Goal: Transaction & Acquisition: Purchase product/service

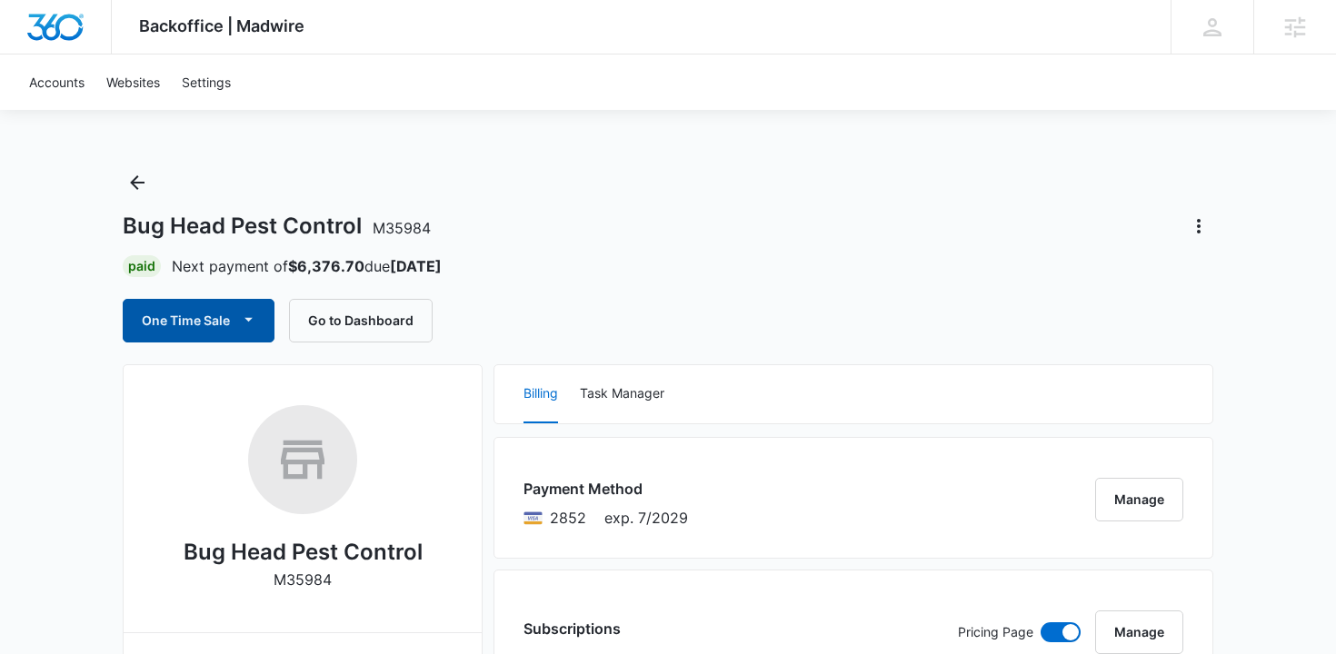
click at [245, 315] on icon "button" at bounding box center [248, 319] width 19 height 19
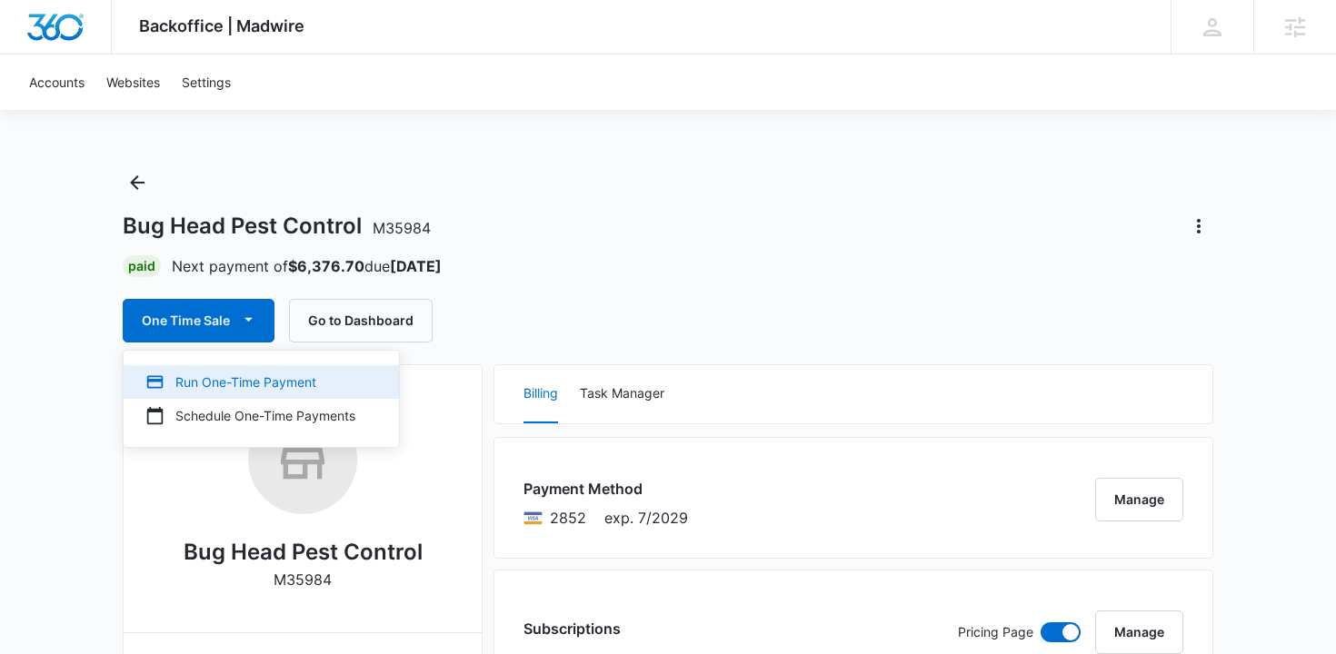
click at [226, 394] on button "Run One-Time Payment" at bounding box center [261, 382] width 275 height 34
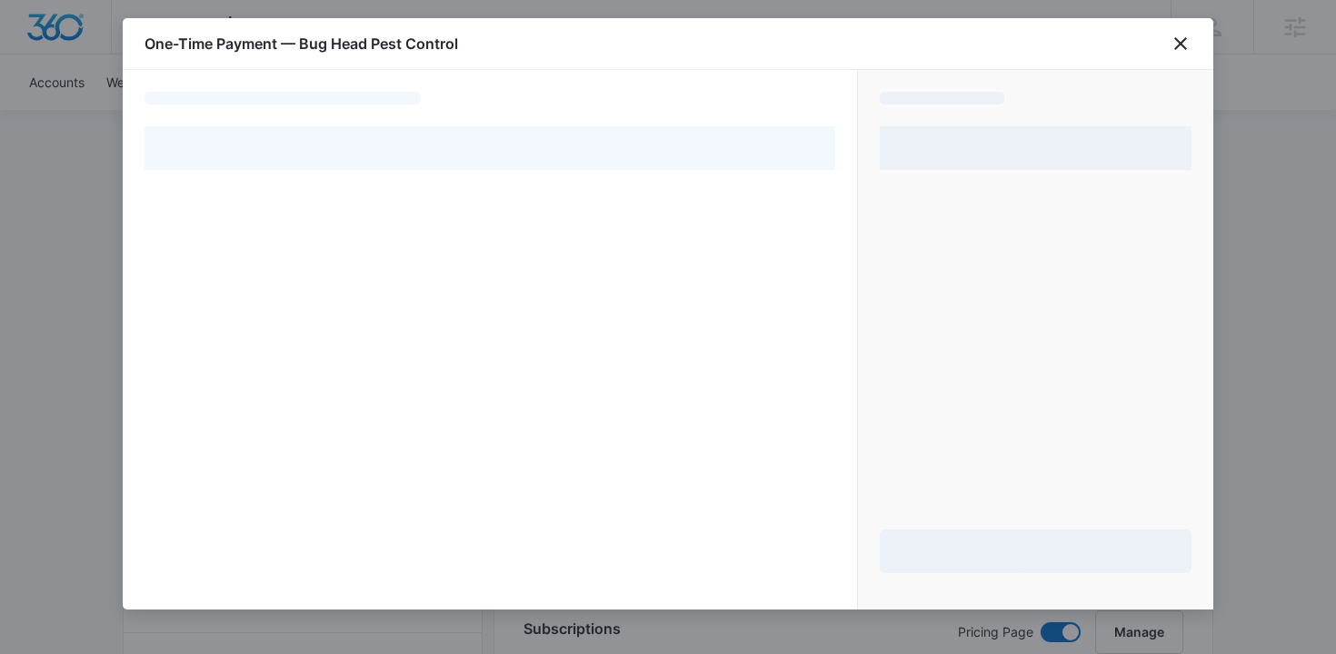
select select "pm_1NVc1BA4n8RTgNjULUsCsE69"
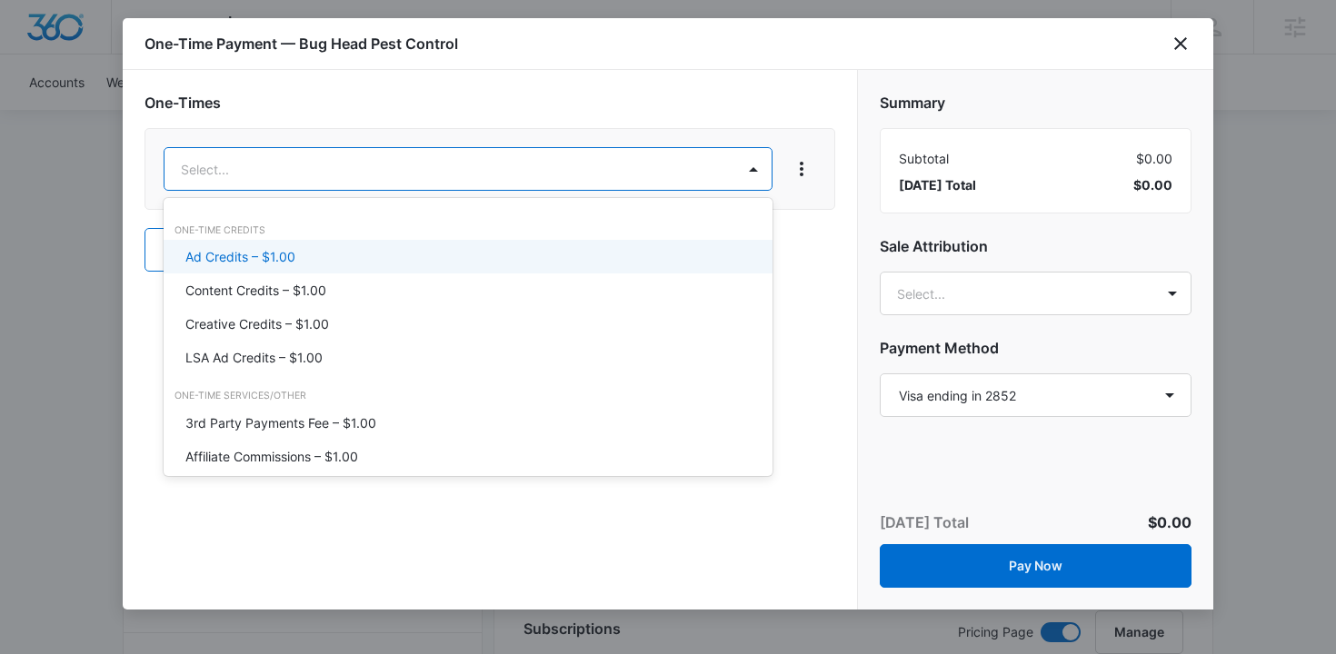
click at [468, 245] on div "Ad Credits – $1.00" at bounding box center [468, 257] width 609 height 34
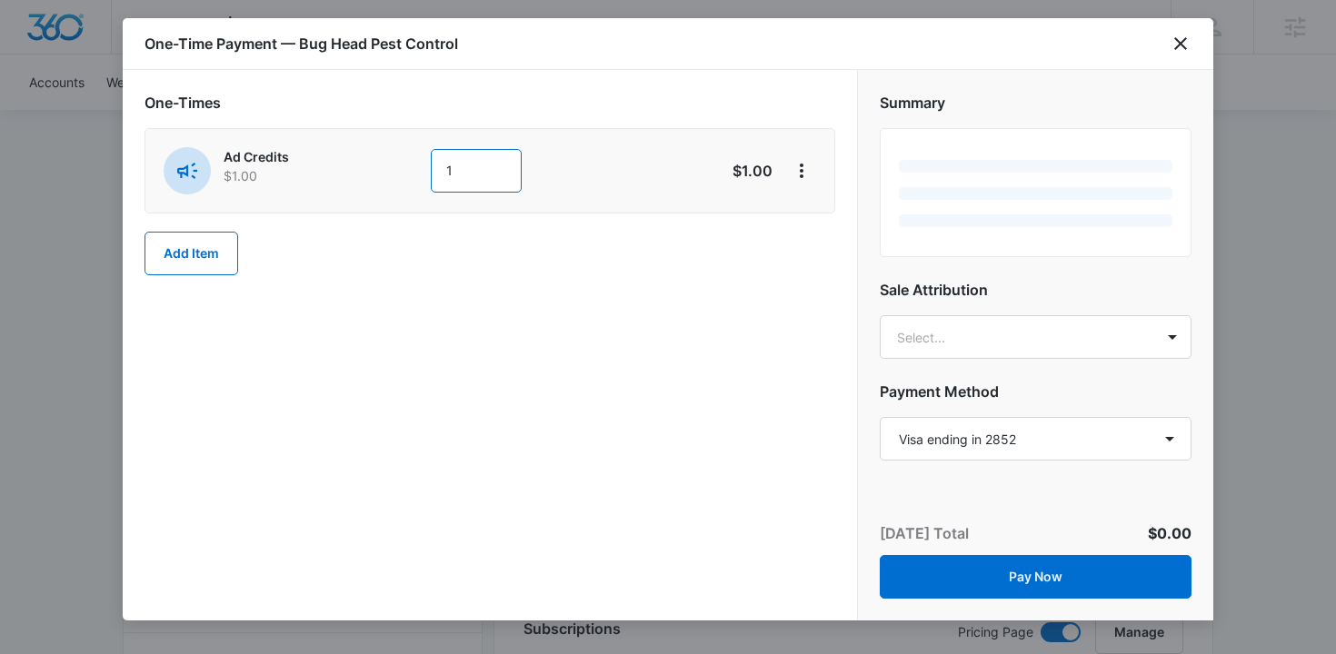
click at [482, 171] on input "1" at bounding box center [476, 171] width 91 height 44
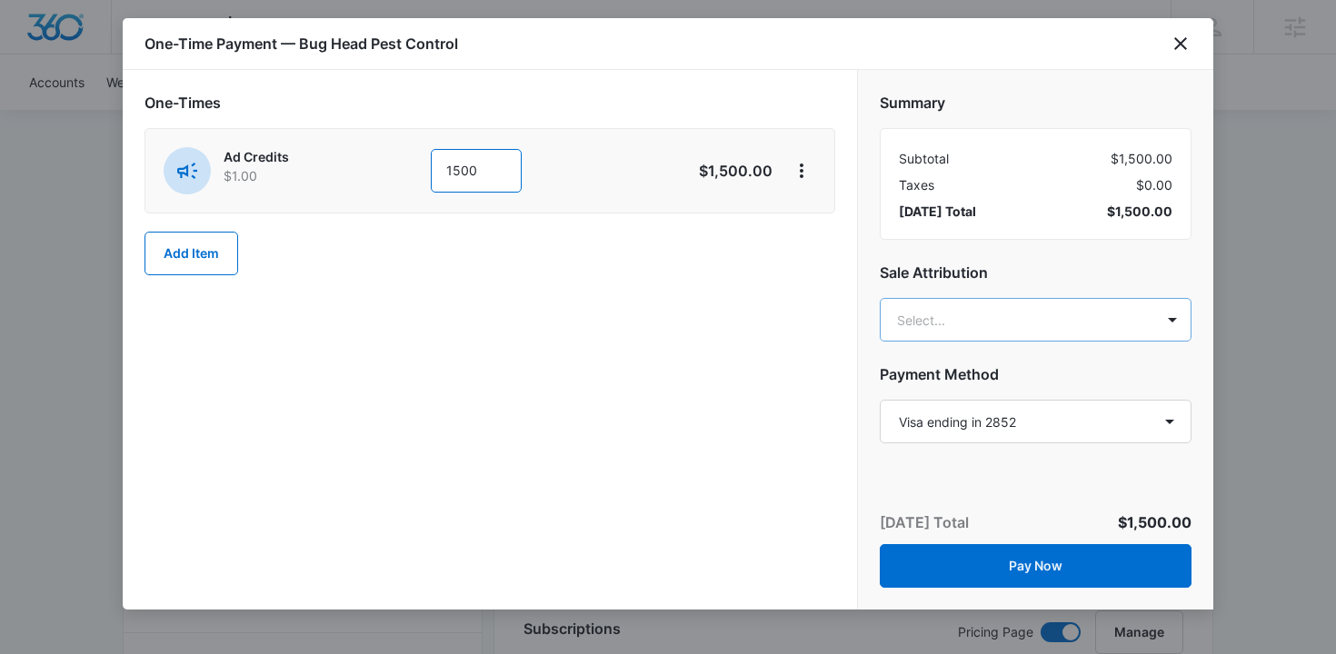
type input "1500"
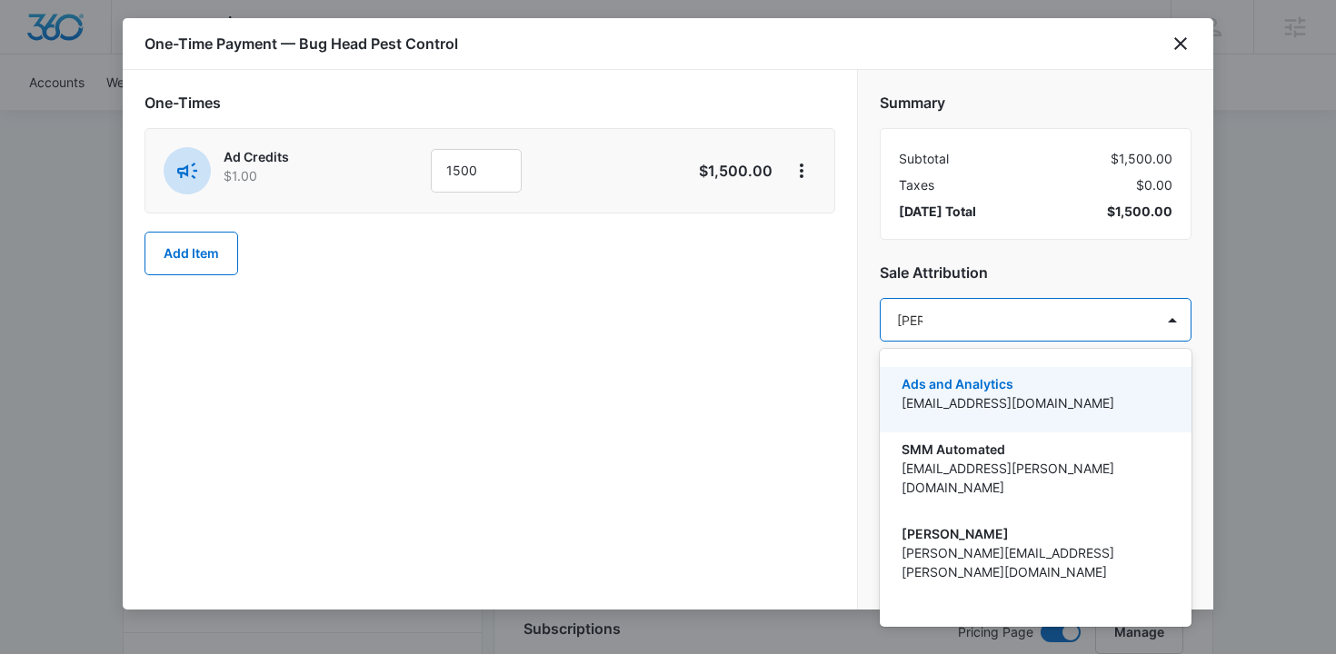
type input "anas"
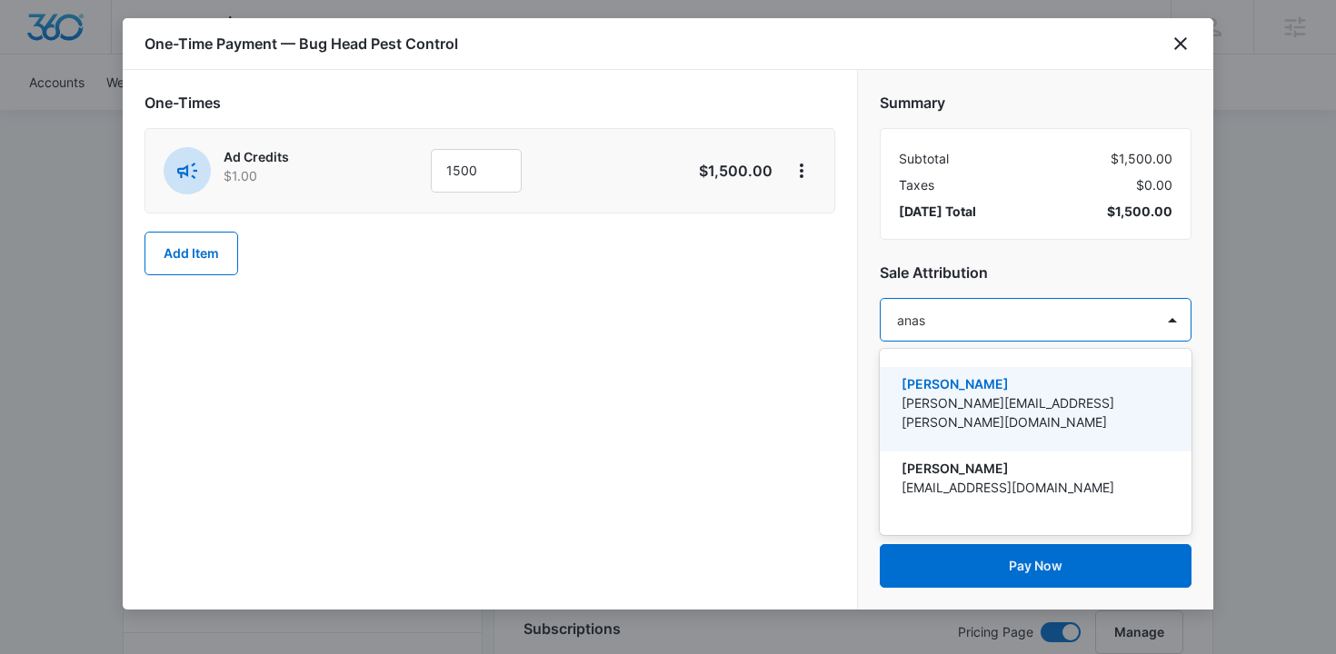
click at [1040, 403] on p "[PERSON_NAME][EMAIL_ADDRESS][PERSON_NAME][DOMAIN_NAME]" at bounding box center [1033, 412] width 264 height 38
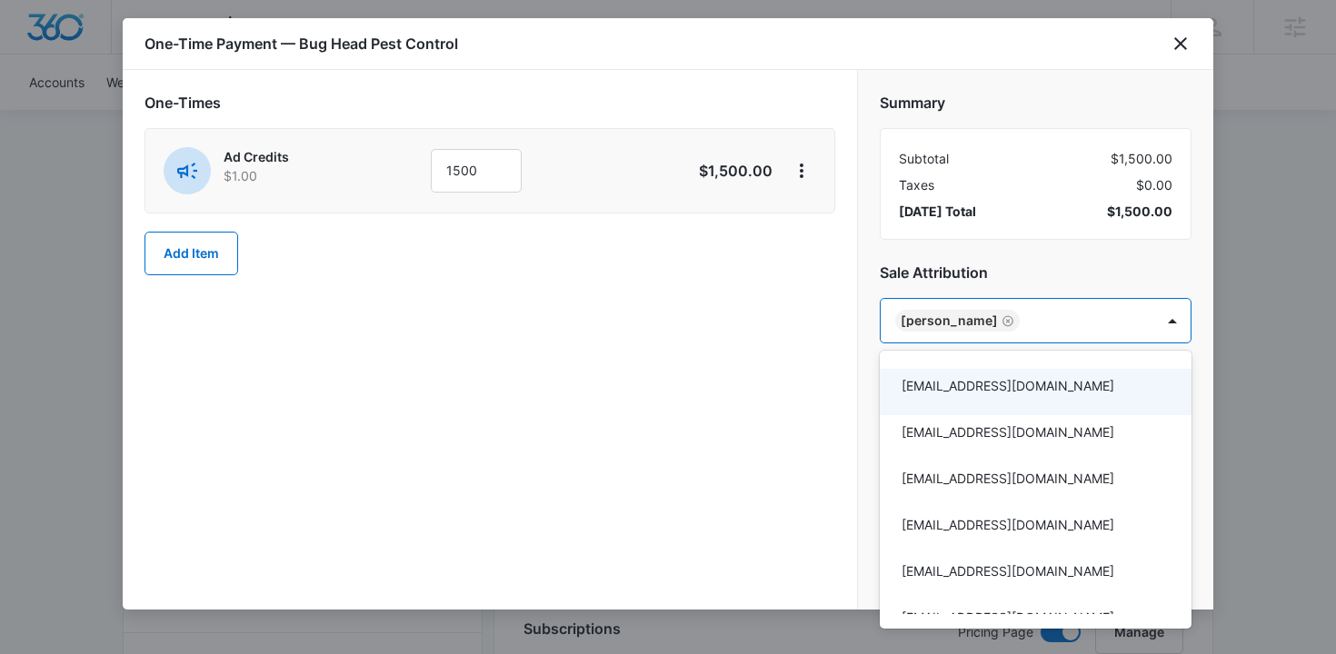
click at [681, 413] on div at bounding box center [668, 327] width 1336 height 654
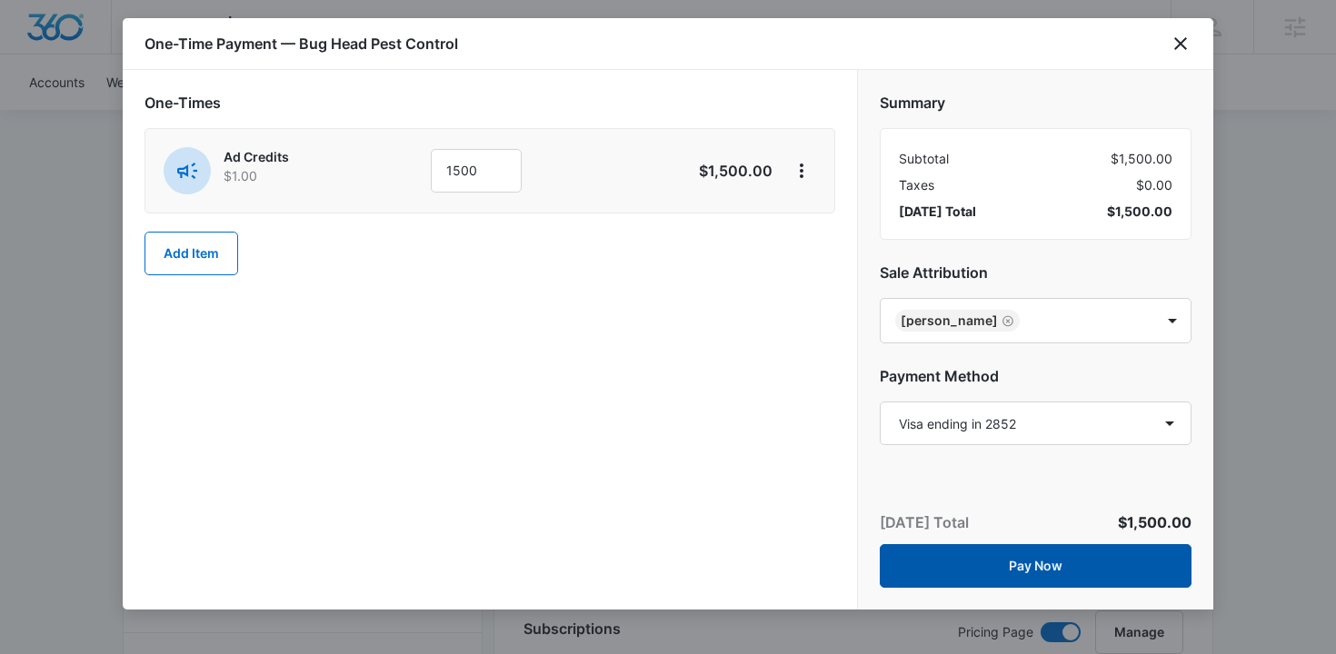
click at [978, 548] on button "Pay Now" at bounding box center [1036, 566] width 312 height 44
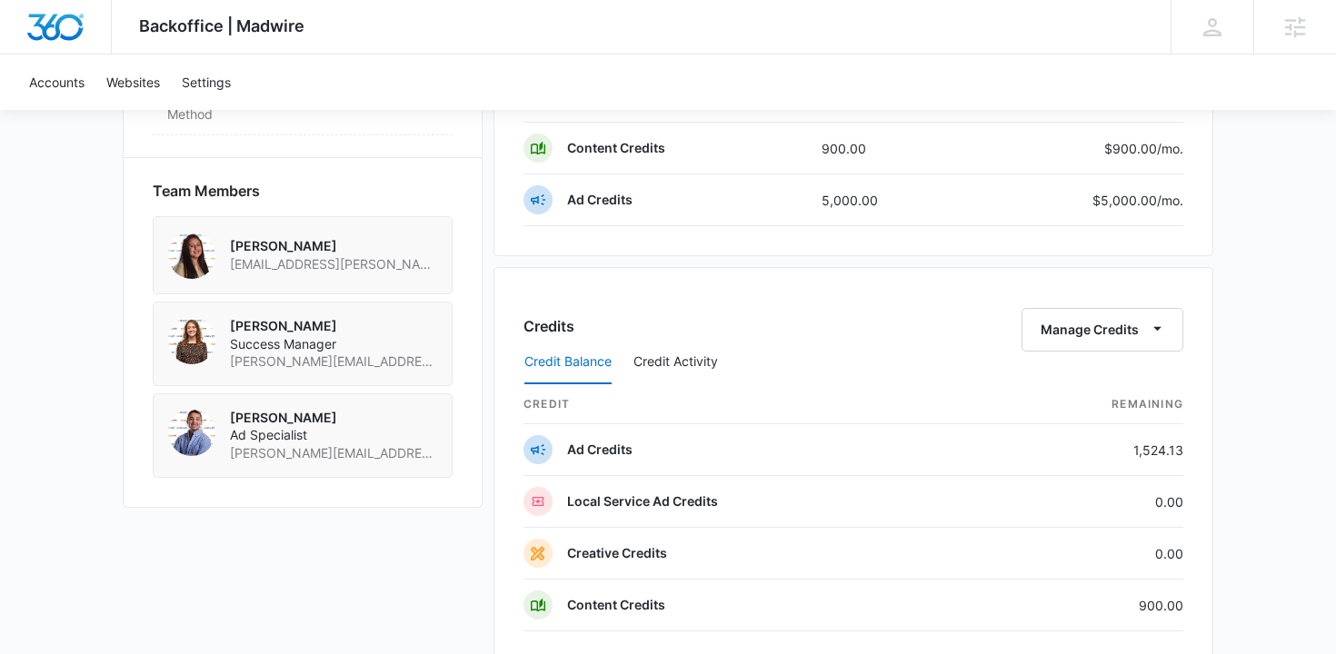
scroll to position [1286, 0]
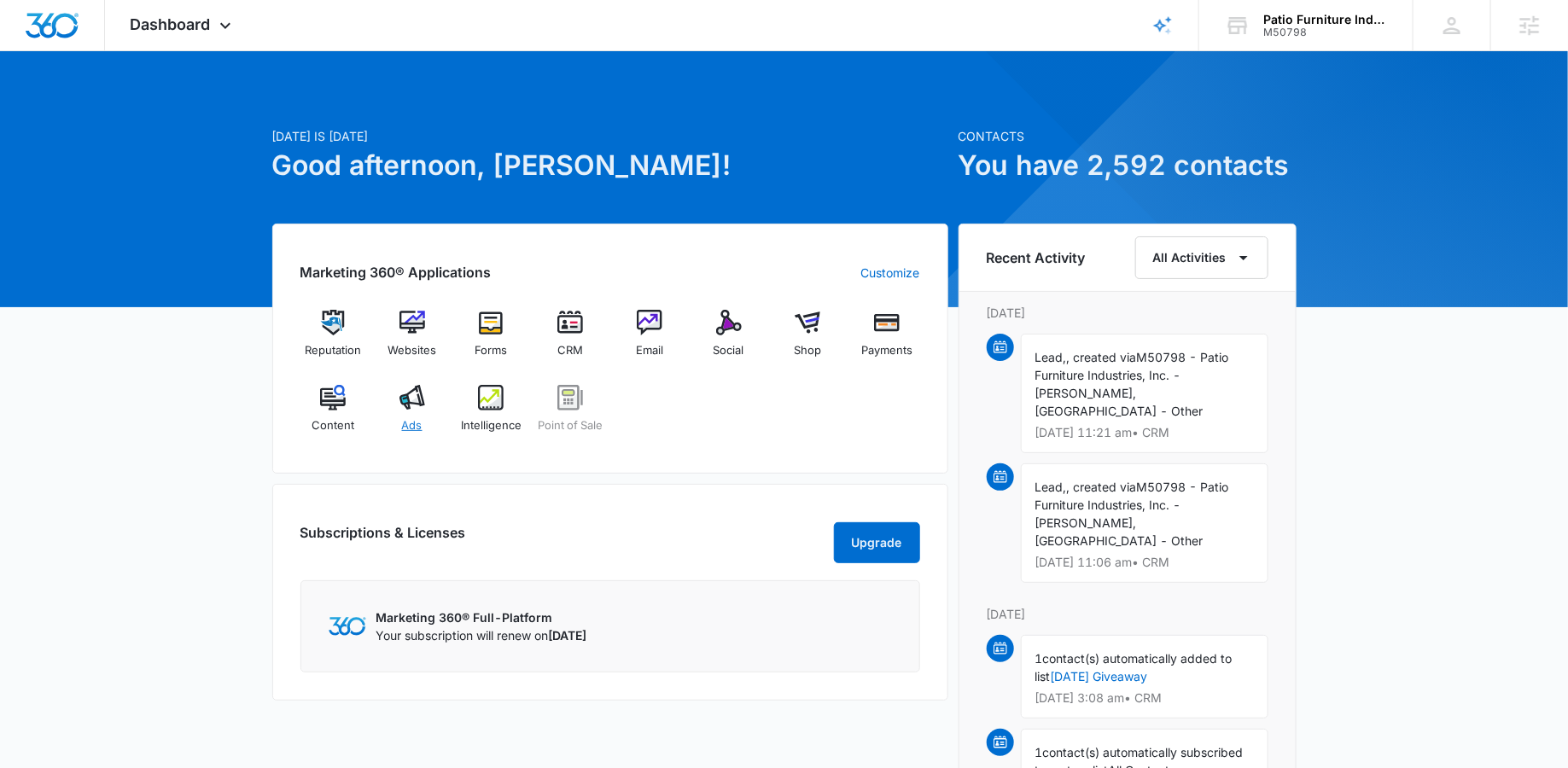
click at [421, 409] on div "Ads" at bounding box center [411, 415] width 66 height 61
